Goal: Task Accomplishment & Management: Complete application form

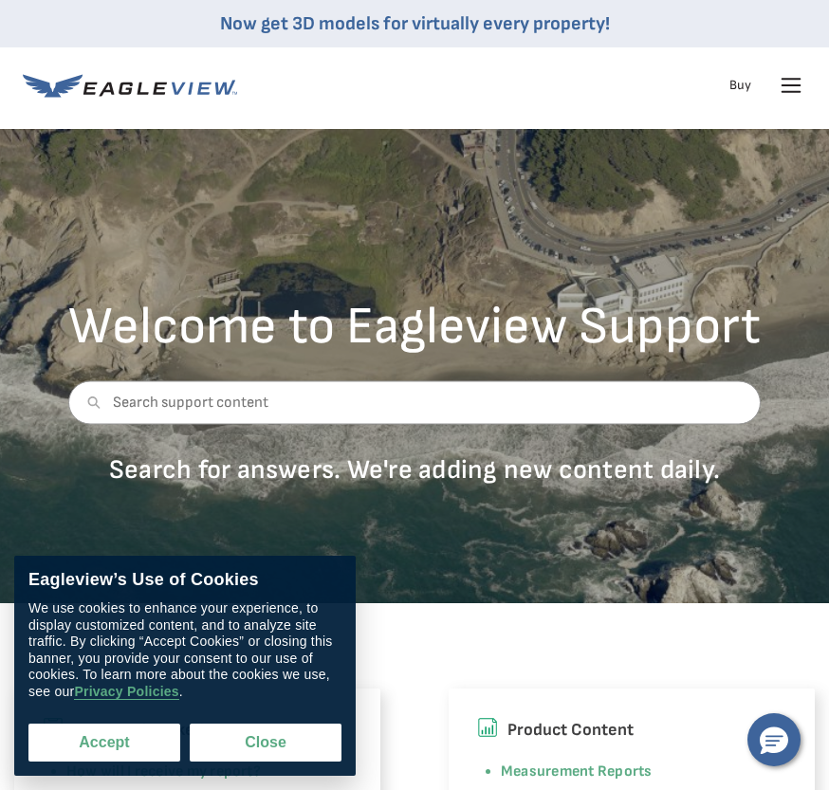
click at [130, 738] on button "Accept" at bounding box center [104, 743] width 152 height 38
checkbox input "true"
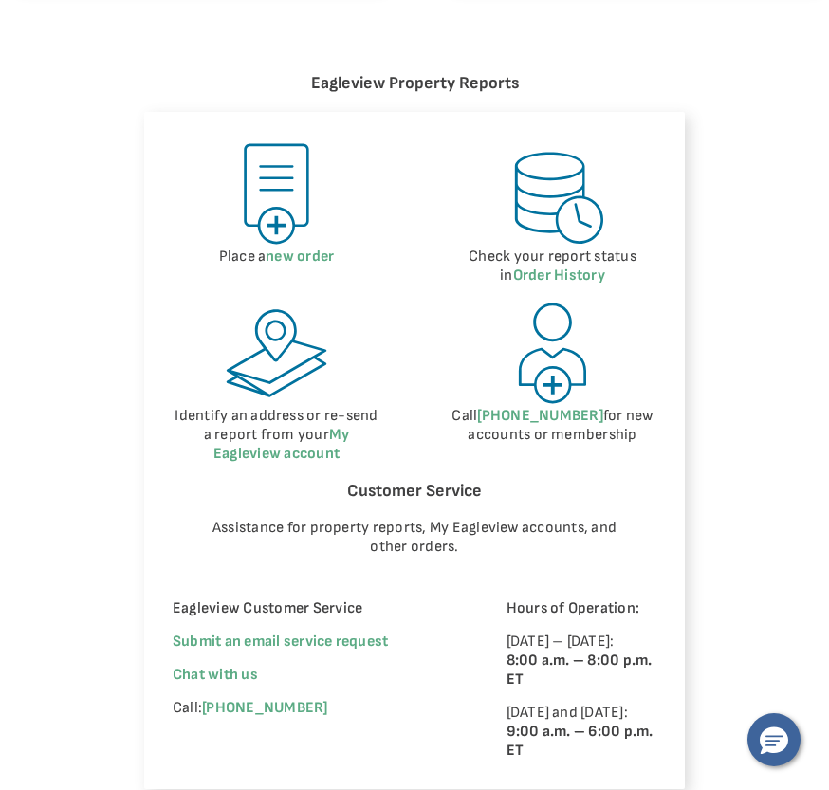
scroll to position [949, 0]
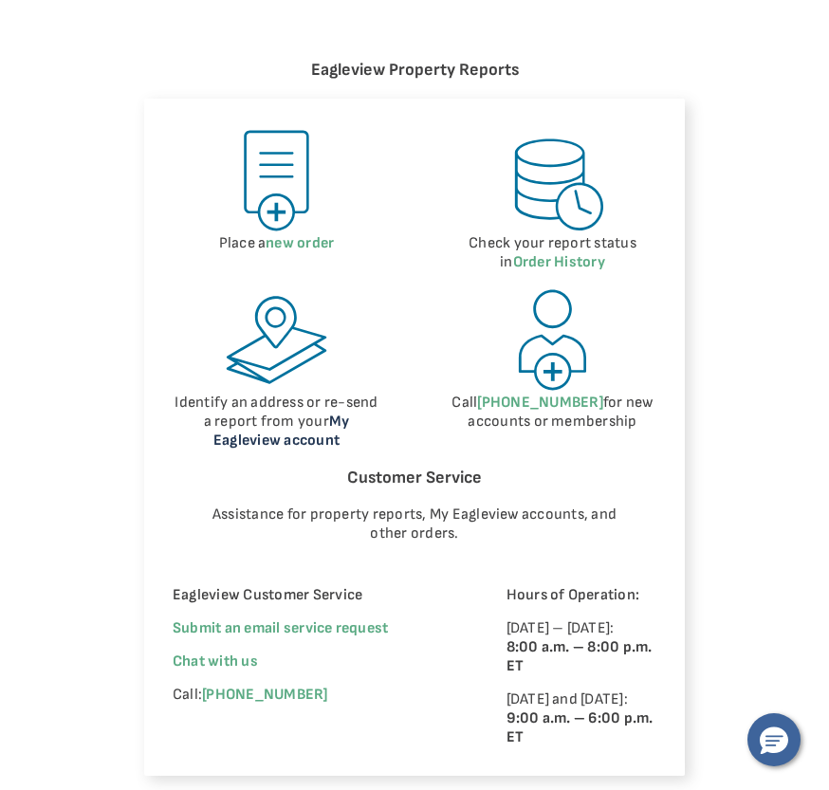
click at [324, 413] on link "My Eagleview account" at bounding box center [281, 431] width 136 height 37
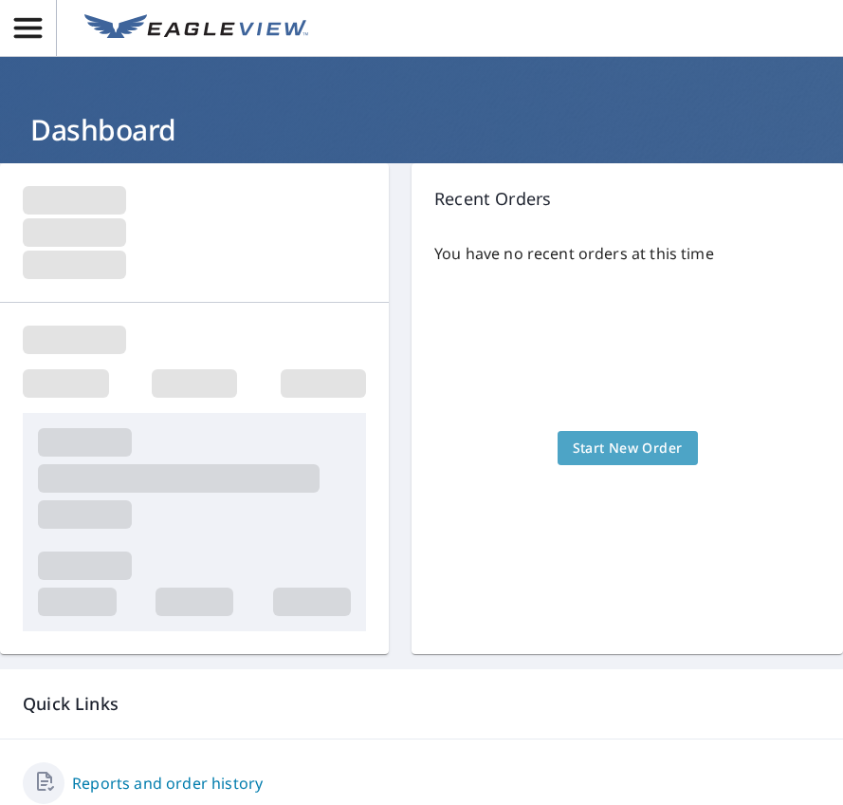
click at [604, 443] on span "Start New Order" at bounding box center [628, 448] width 110 height 24
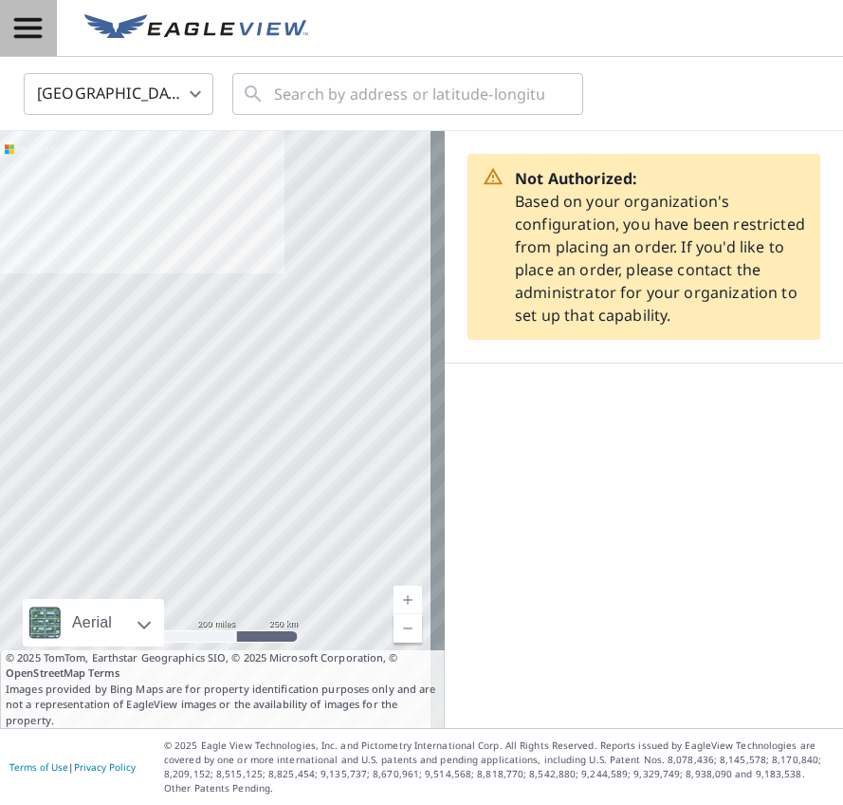
click at [23, 24] on icon "button" at bounding box center [27, 27] width 33 height 33
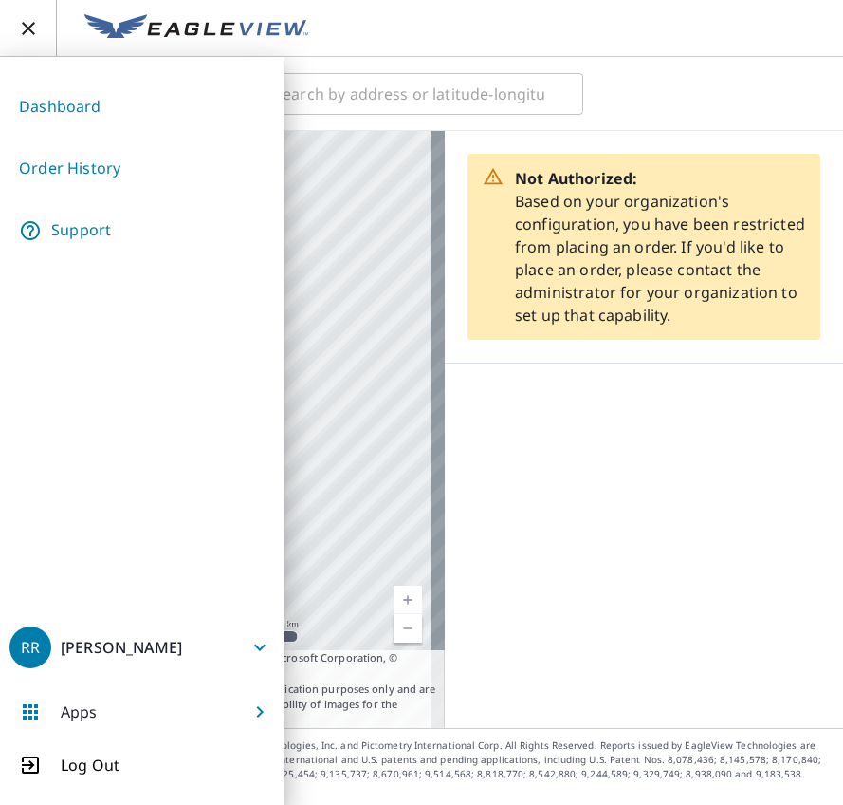
click at [73, 79] on ul "Dashboard Order History Support" at bounding box center [142, 169] width 266 height 186
click at [73, 105] on link "Dashboard" at bounding box center [142, 106] width 266 height 46
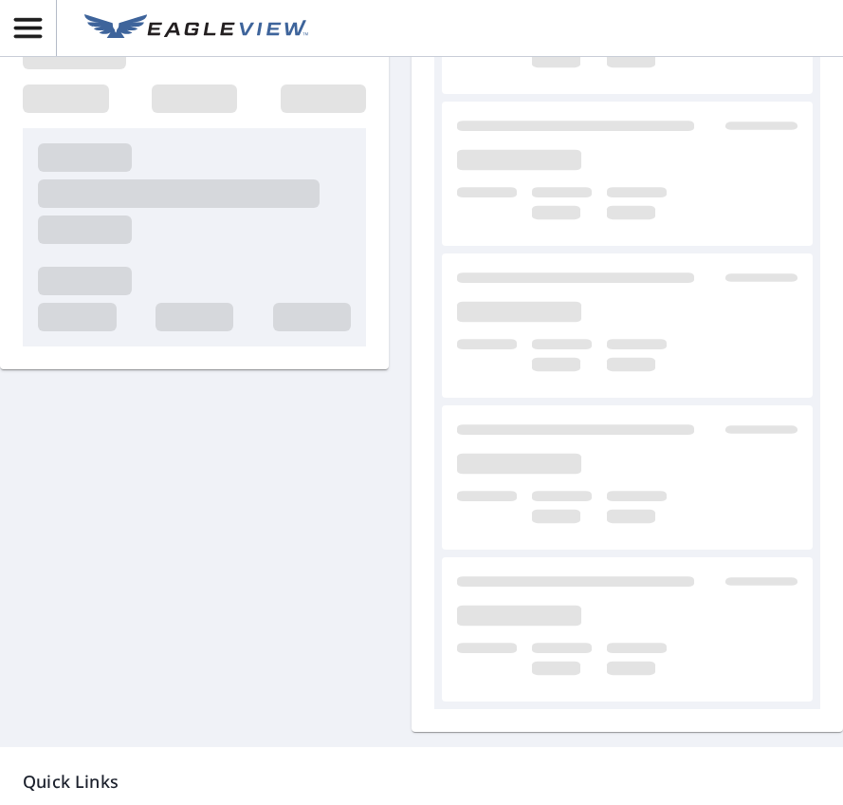
scroll to position [228, 0]
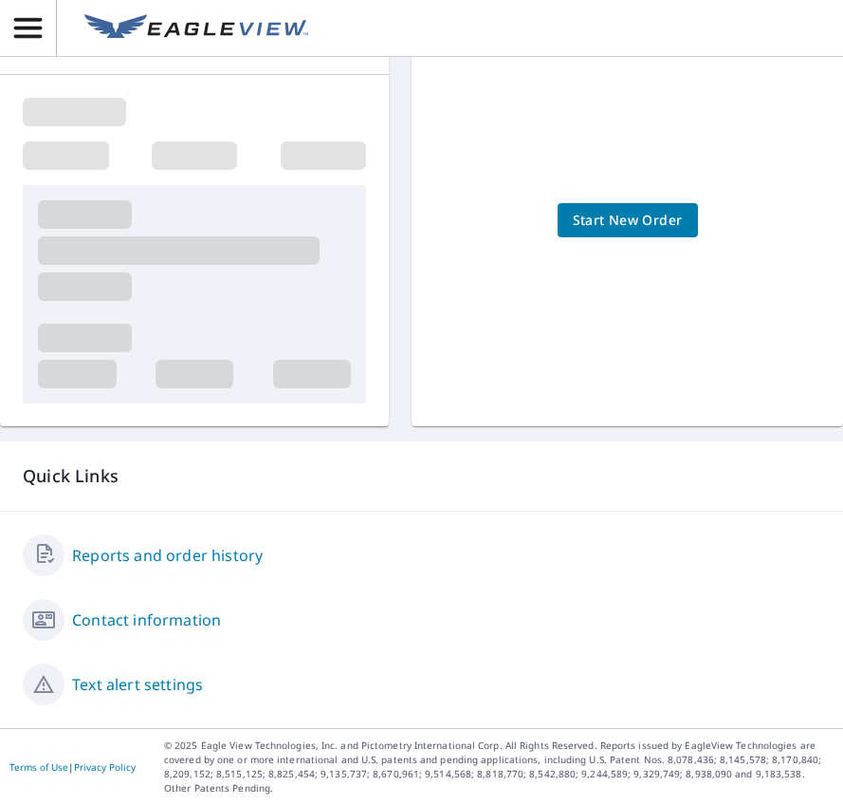
click at [221, 549] on link "Reports and order history" at bounding box center [167, 555] width 191 height 23
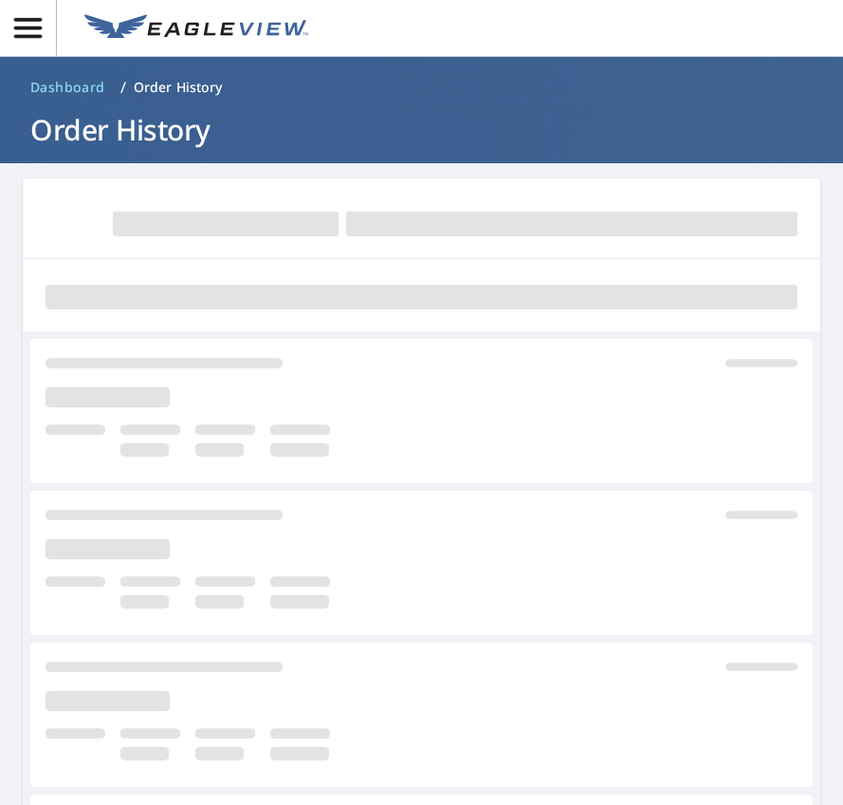
click at [48, 20] on span "button" at bounding box center [28, 27] width 56 height 33
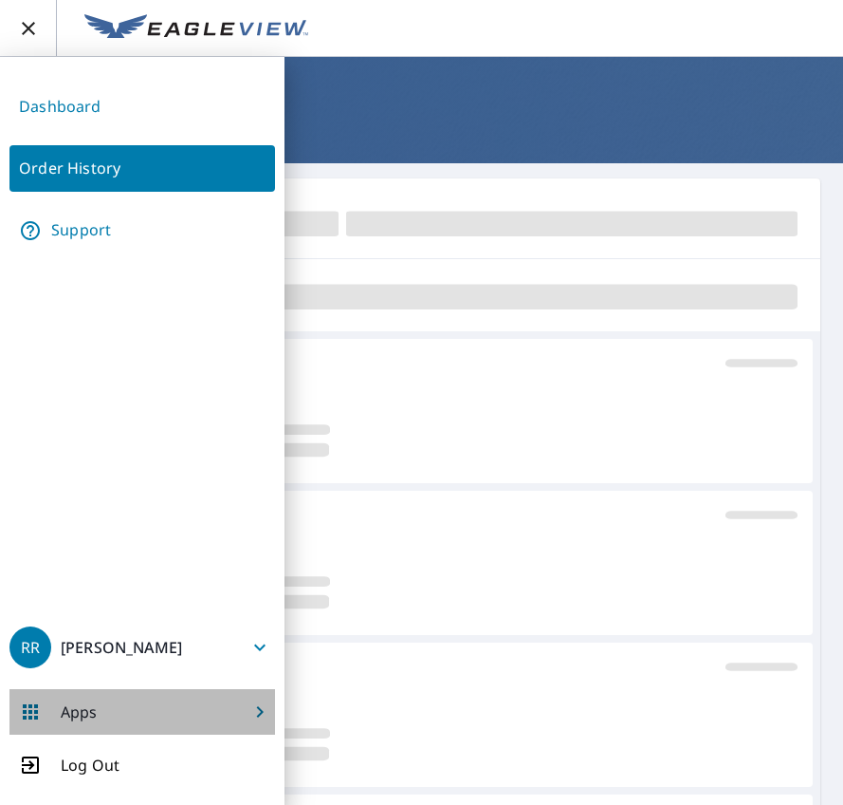
click at [252, 715] on icon "button" at bounding box center [260, 711] width 23 height 23
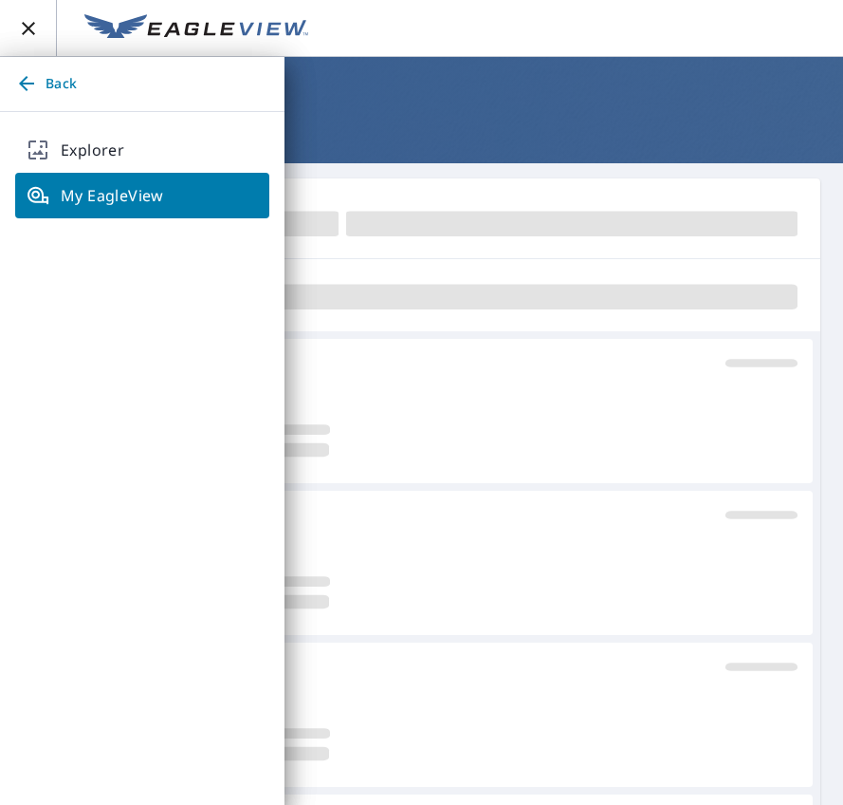
click at [43, 73] on span "Back" at bounding box center [142, 84] width 254 height 24
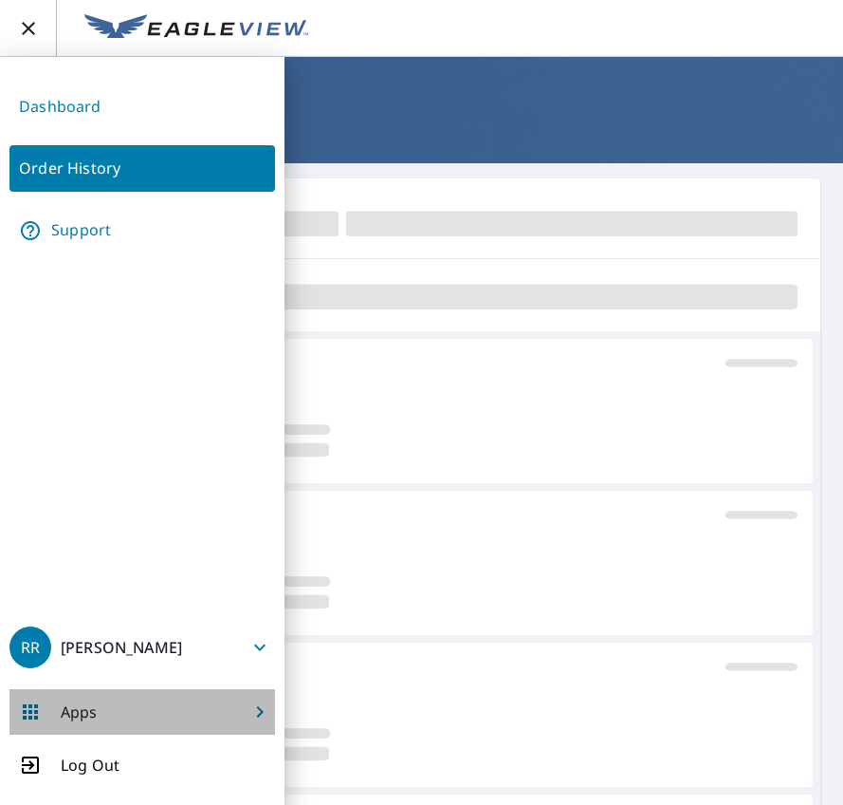
click at [240, 704] on span "Apps" at bounding box center [142, 712] width 266 height 46
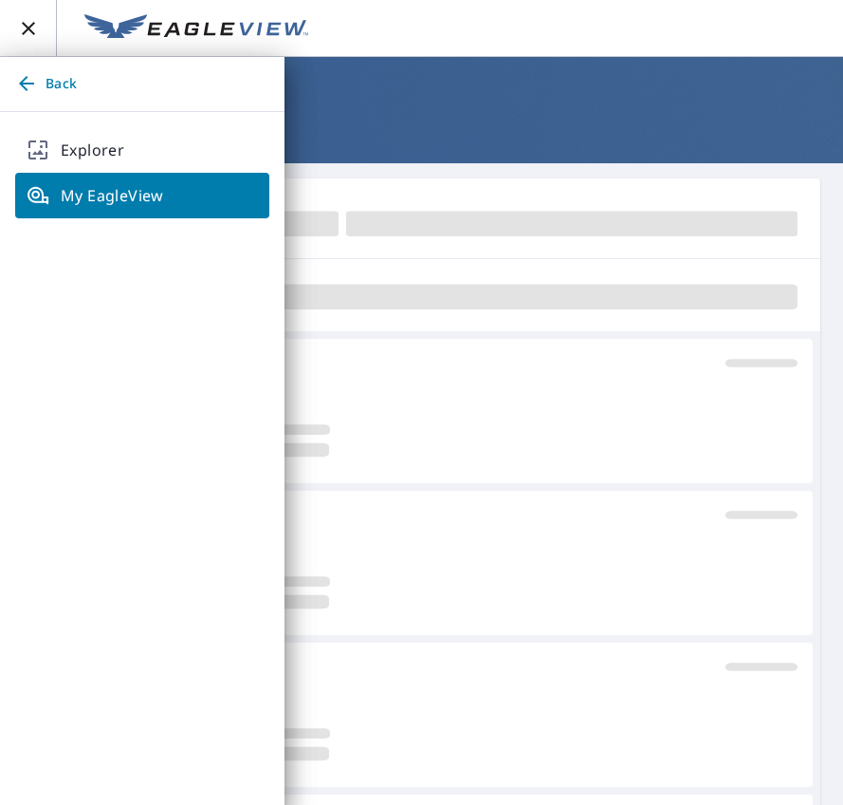
click at [240, 699] on div "Back Explorer My EagleView" at bounding box center [142, 431] width 285 height 748
click at [51, 83] on span "Back" at bounding box center [142, 84] width 254 height 24
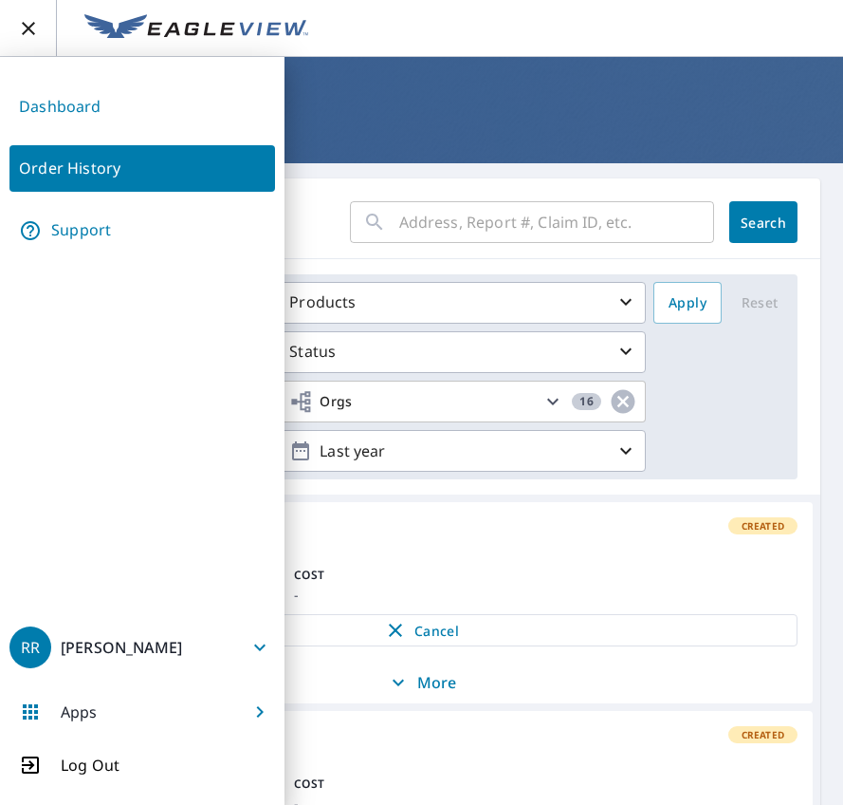
click at [550, 533] on div "Claims Ready Created" at bounding box center [422, 525] width 752 height 17
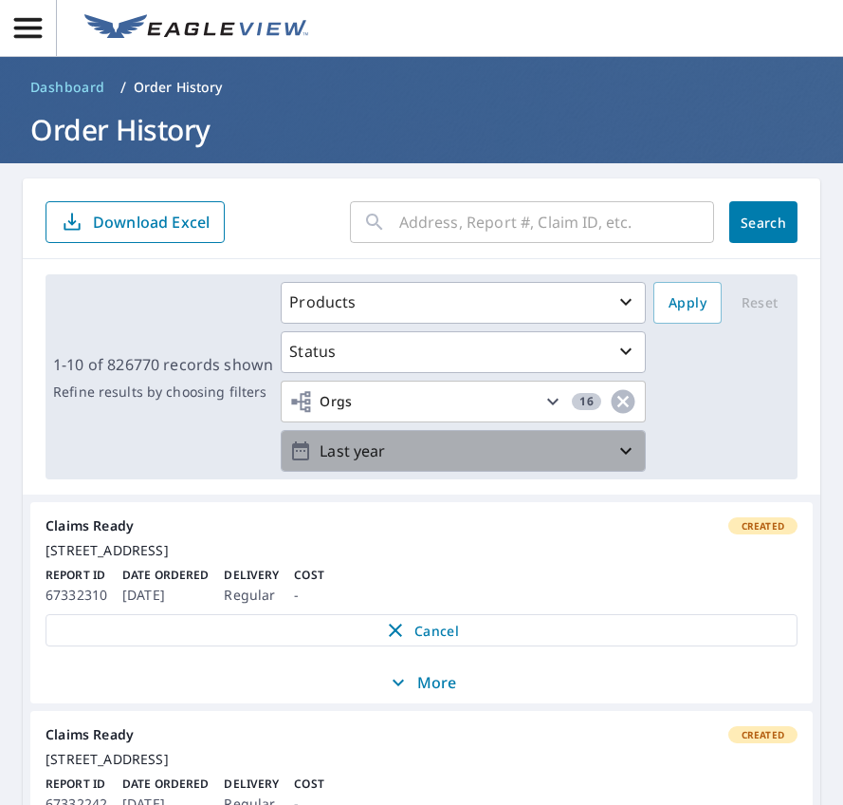
click at [539, 451] on p "Last year" at bounding box center [463, 451] width 303 height 33
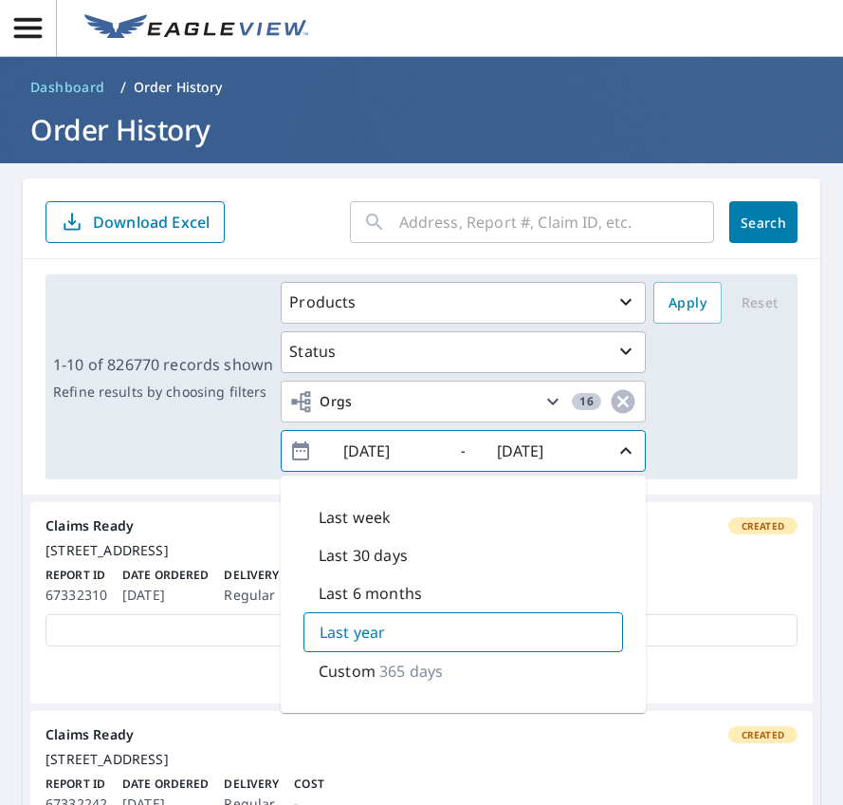
click at [418, 593] on p "Last 6 months" at bounding box center [370, 593] width 103 height 23
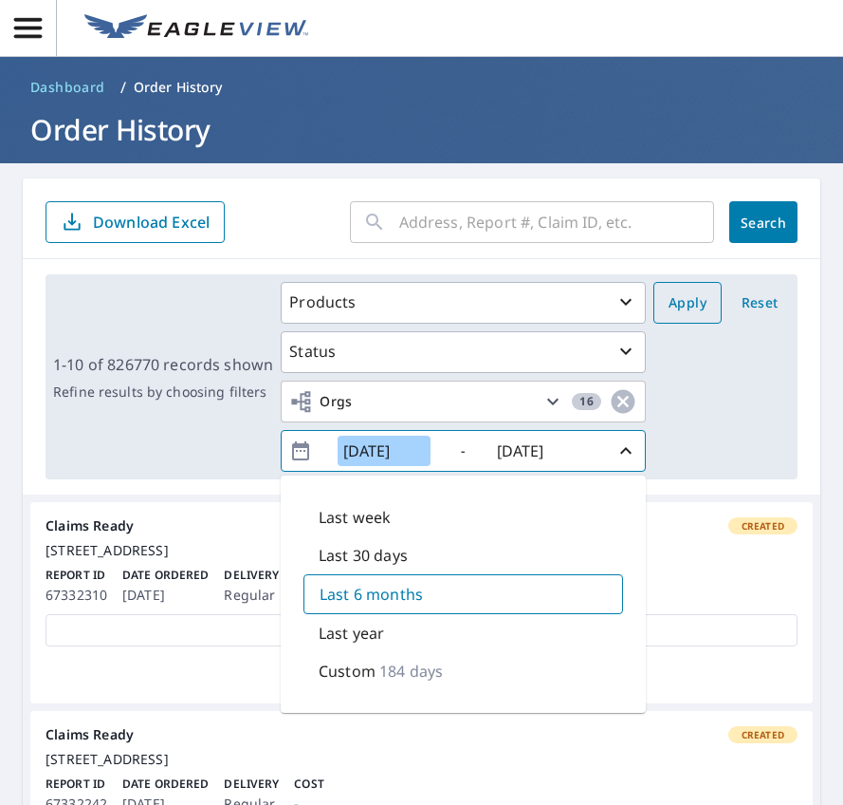
type input "2025/03/08"
click at [676, 302] on span "Apply" at bounding box center [688, 303] width 38 height 24
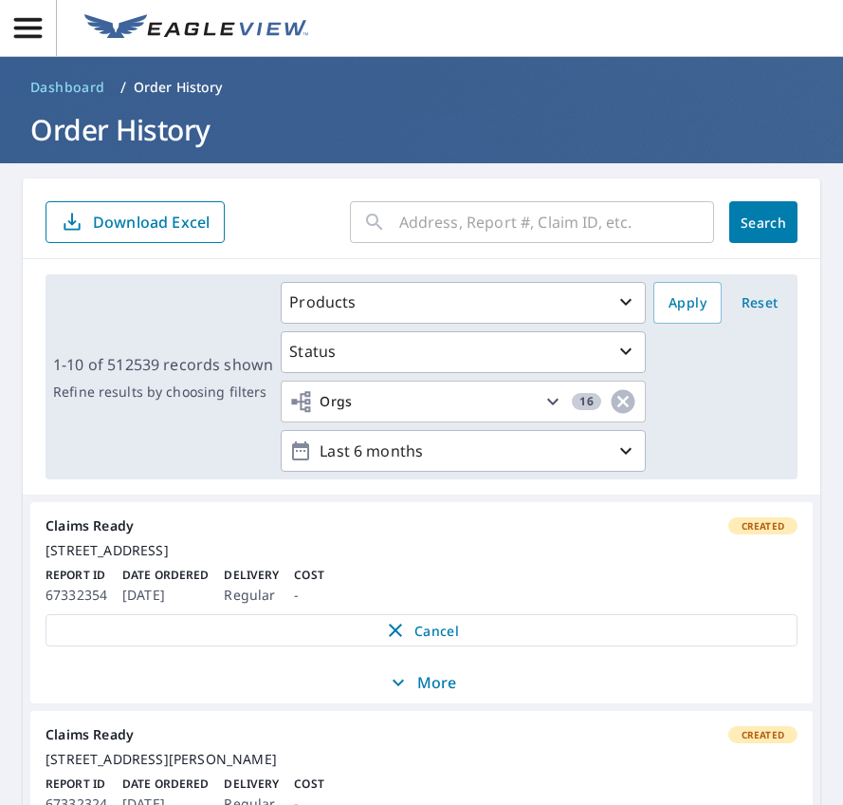
click at [553, 227] on input "text" at bounding box center [556, 221] width 315 height 53
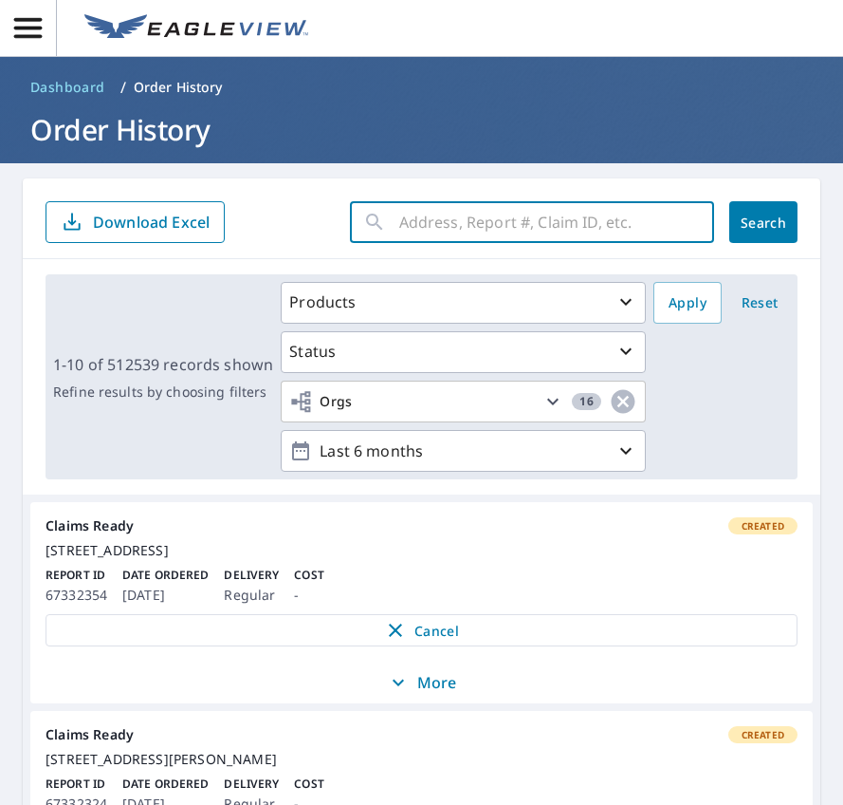
paste input "04-88B9-37L"
type input "04-88B9-37L"
click at [752, 212] on button "Search" at bounding box center [764, 222] width 68 height 42
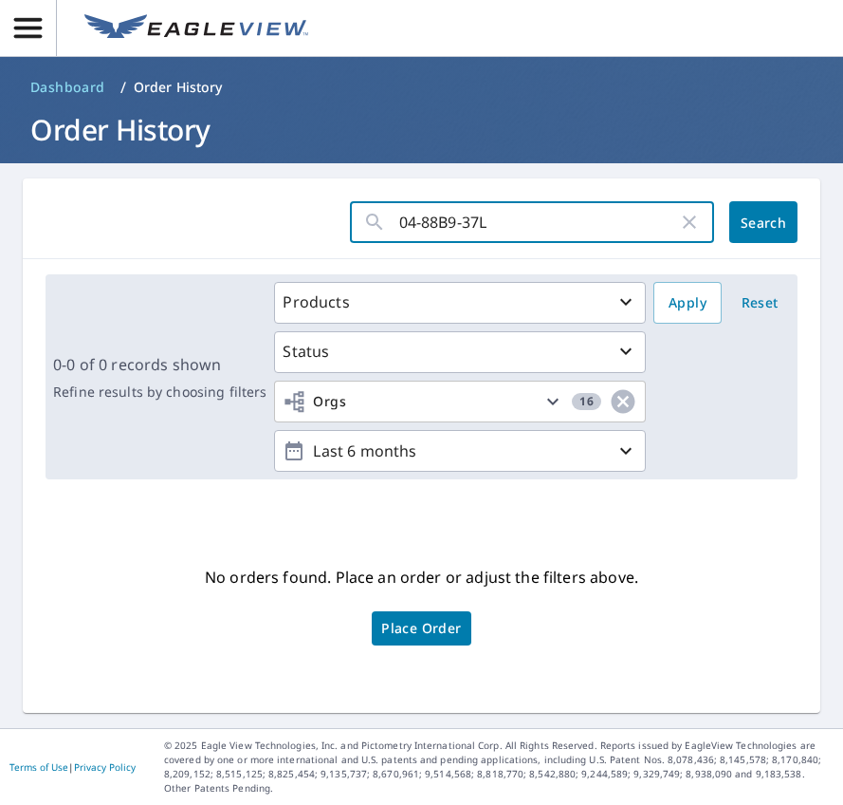
drag, startPoint x: 542, startPoint y: 223, endPoint x: 146, endPoint y: 248, distance: 396.4
click at [146, 248] on div "04-88B9-37L ​ Search" at bounding box center [422, 218] width 798 height 81
paste input "608 S HICO ST"
type input "608 S HICO ST"
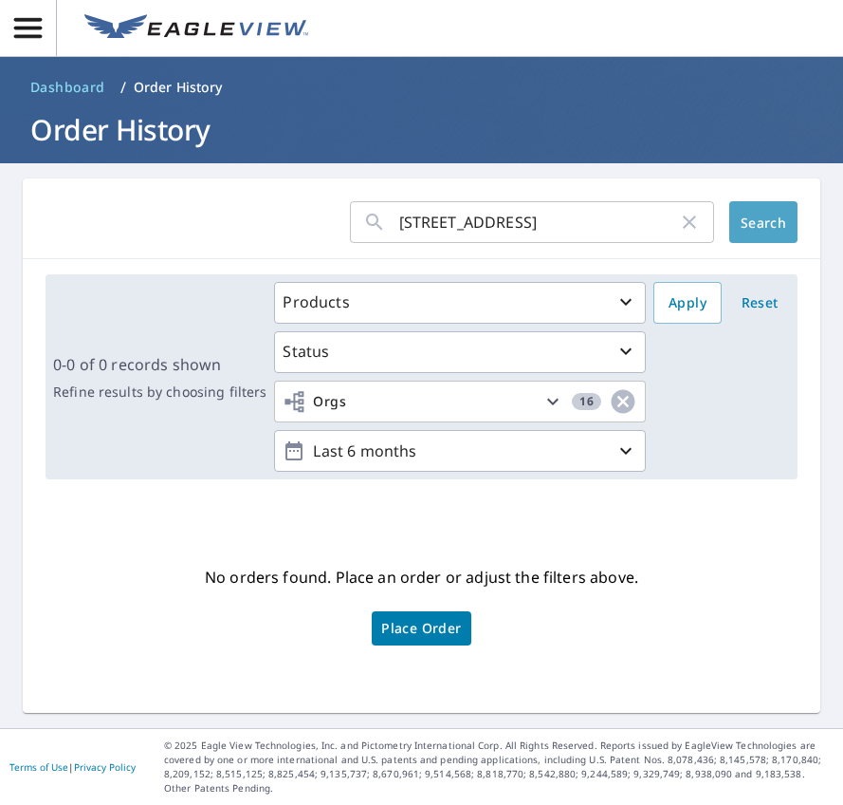
click at [750, 217] on span "Search" at bounding box center [764, 222] width 38 height 18
click at [406, 633] on span "Place Order" at bounding box center [421, 627] width 80 height 9
